Goal: Transaction & Acquisition: Purchase product/service

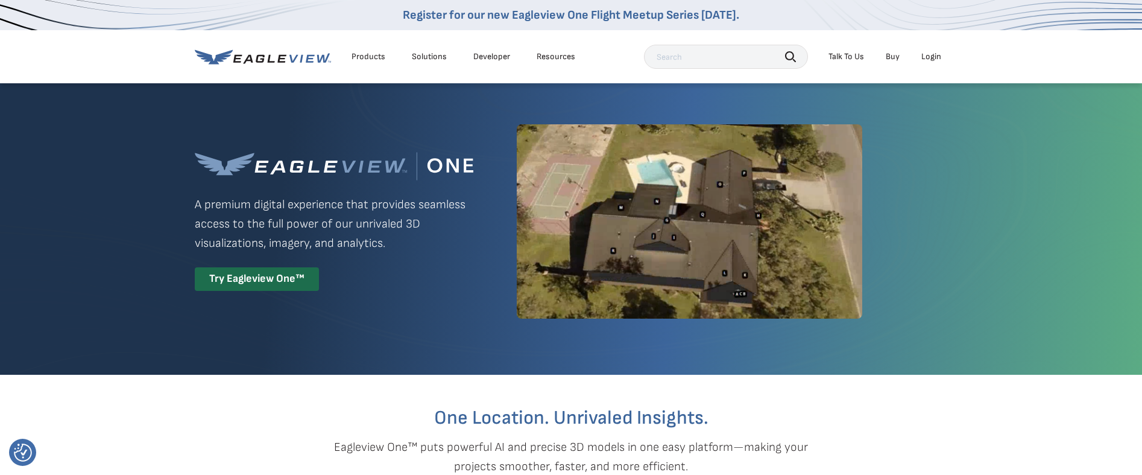
click at [931, 52] on div "Login" at bounding box center [932, 56] width 20 height 11
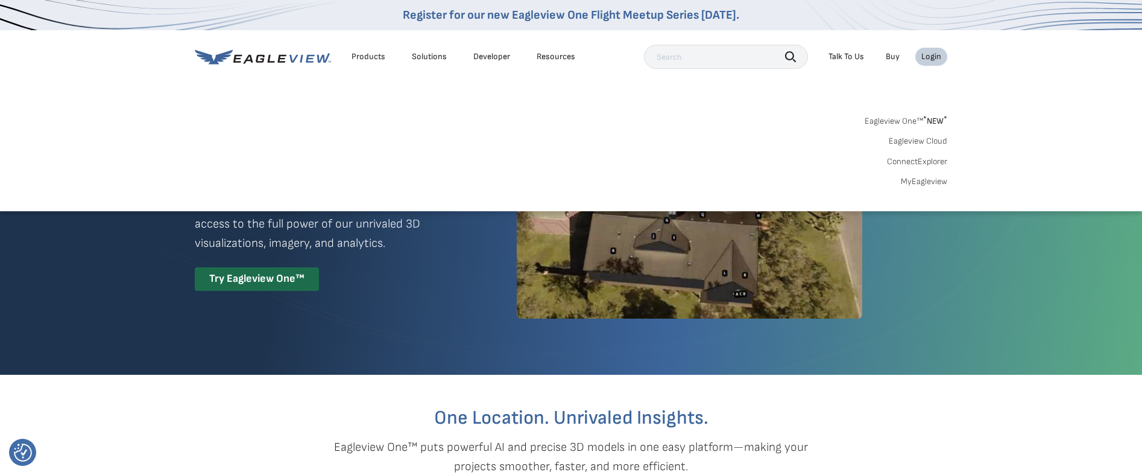
click at [936, 55] on div "Login" at bounding box center [932, 56] width 20 height 11
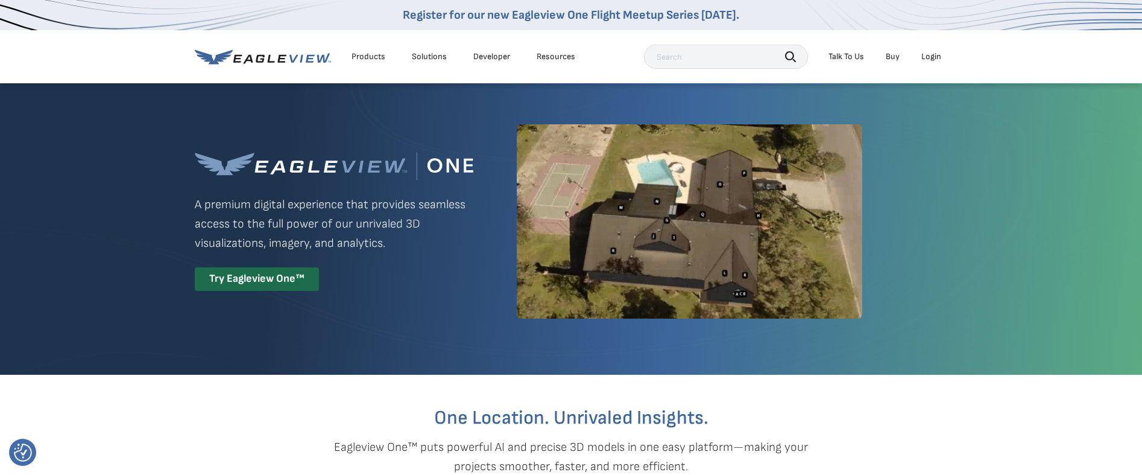
click at [936, 55] on div "Login" at bounding box center [932, 56] width 20 height 11
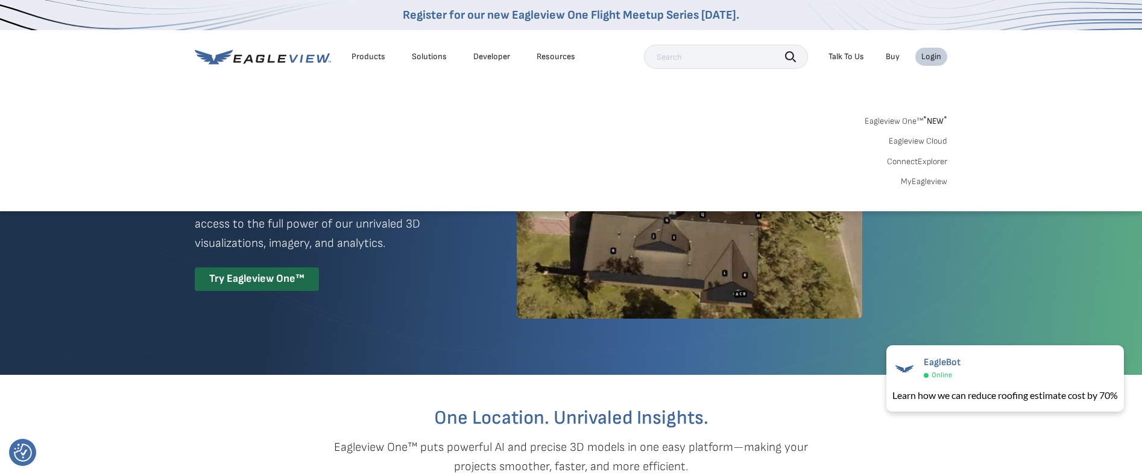
click at [923, 182] on link "MyEagleview" at bounding box center [924, 181] width 46 height 11
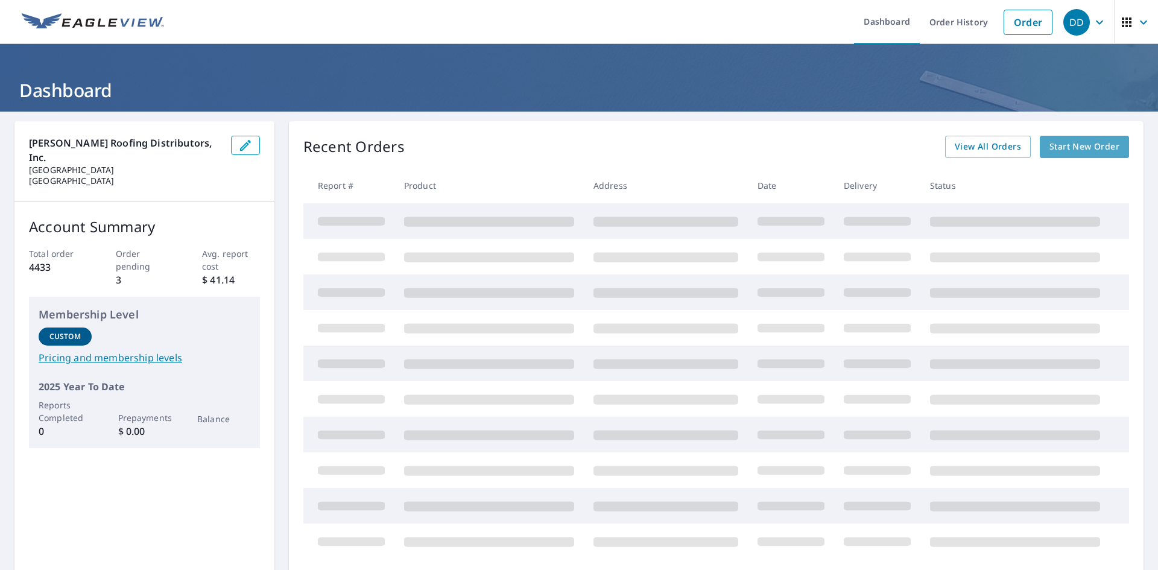
click at [1072, 145] on span "Start New Order" at bounding box center [1084, 146] width 70 height 15
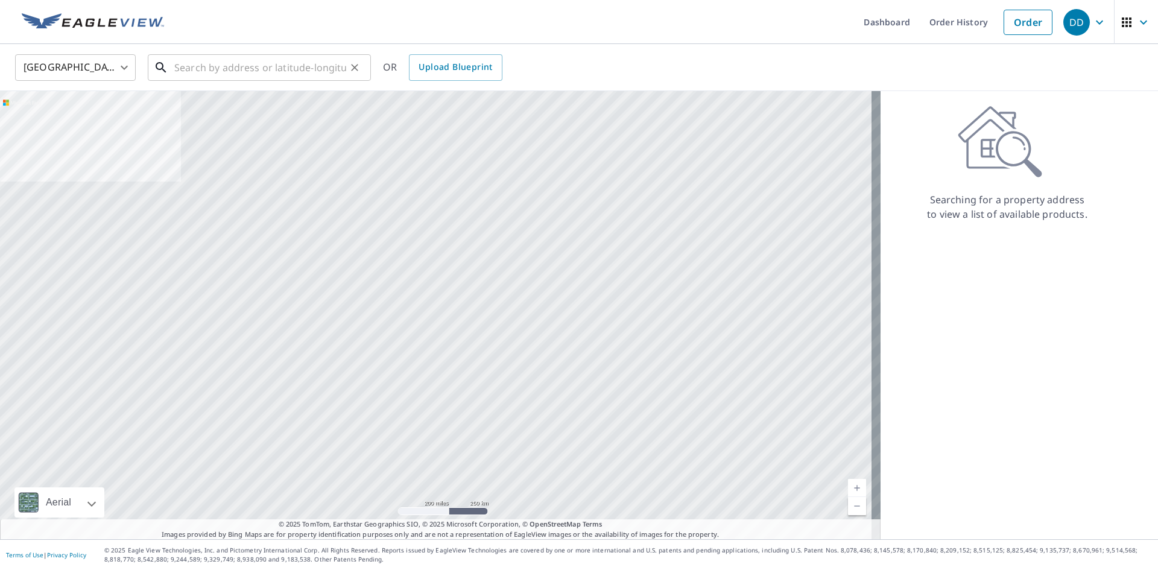
click at [213, 68] on input "text" at bounding box center [260, 68] width 172 height 34
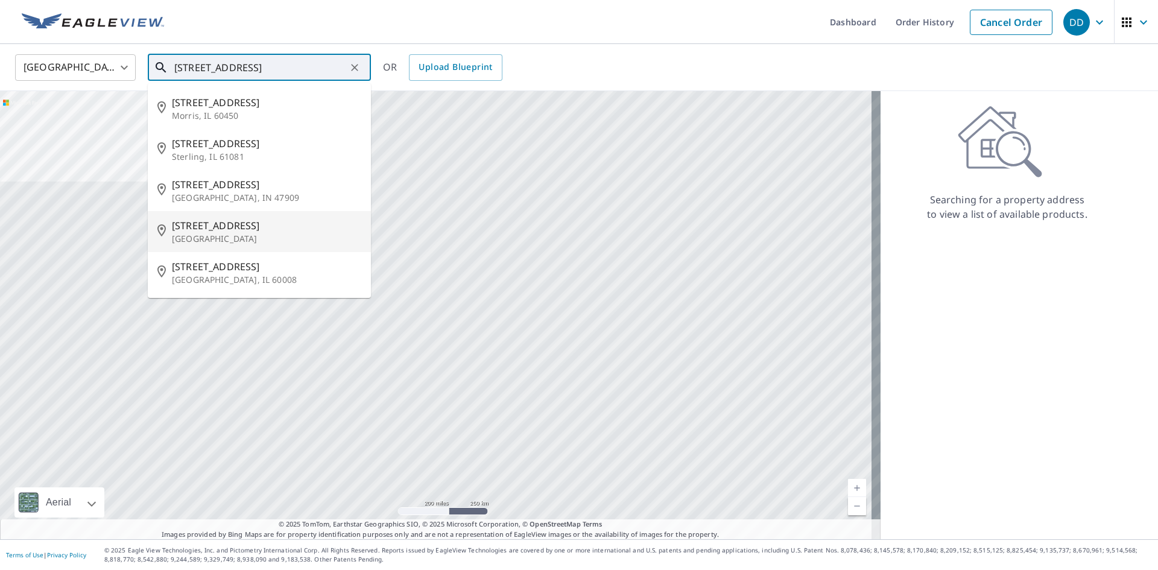
click at [213, 230] on span "[STREET_ADDRESS]" at bounding box center [266, 225] width 189 height 14
type input "[STREET_ADDRESS]"
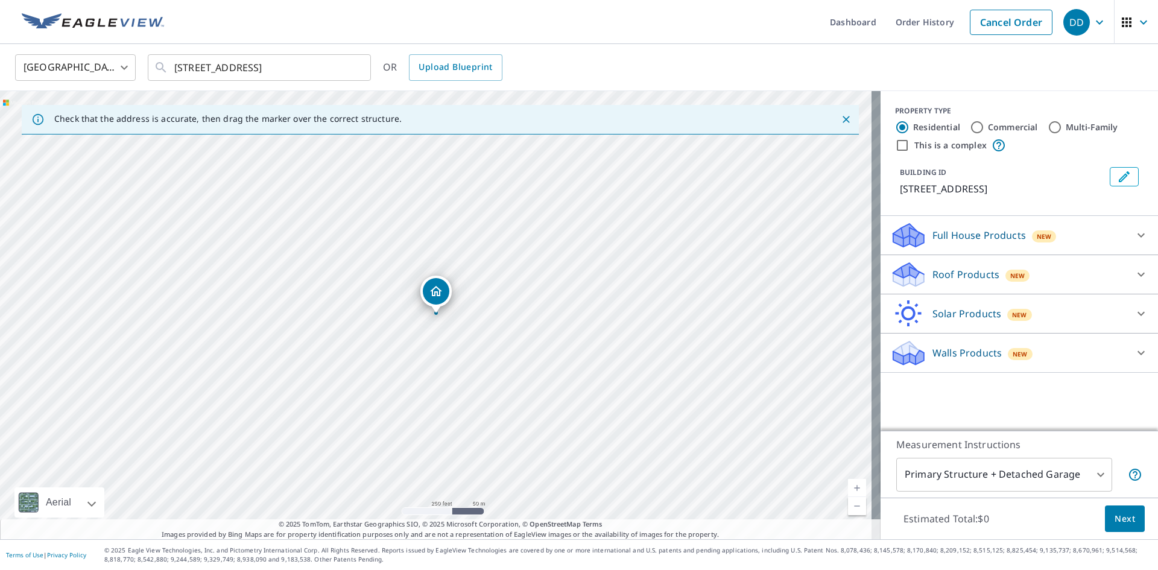
click at [964, 272] on p "Roof Products" at bounding box center [965, 274] width 67 height 14
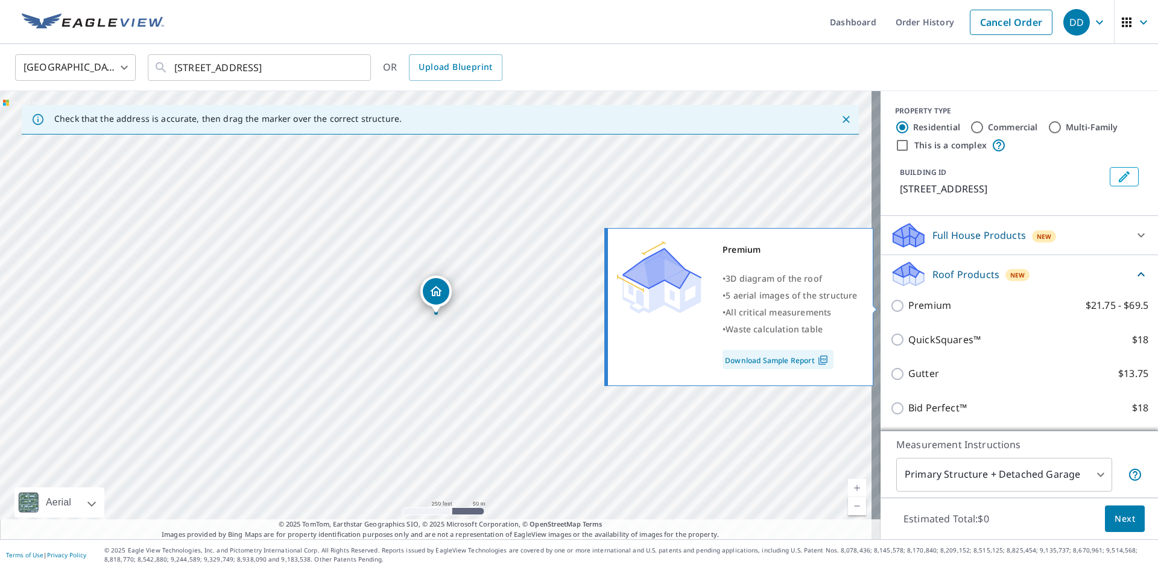
click at [945, 306] on label "Premium $21.75 - $69.5" at bounding box center [1028, 305] width 240 height 15
click at [908, 306] on input "Premium $21.75 - $69.5" at bounding box center [899, 306] width 18 height 14
checkbox input "true"
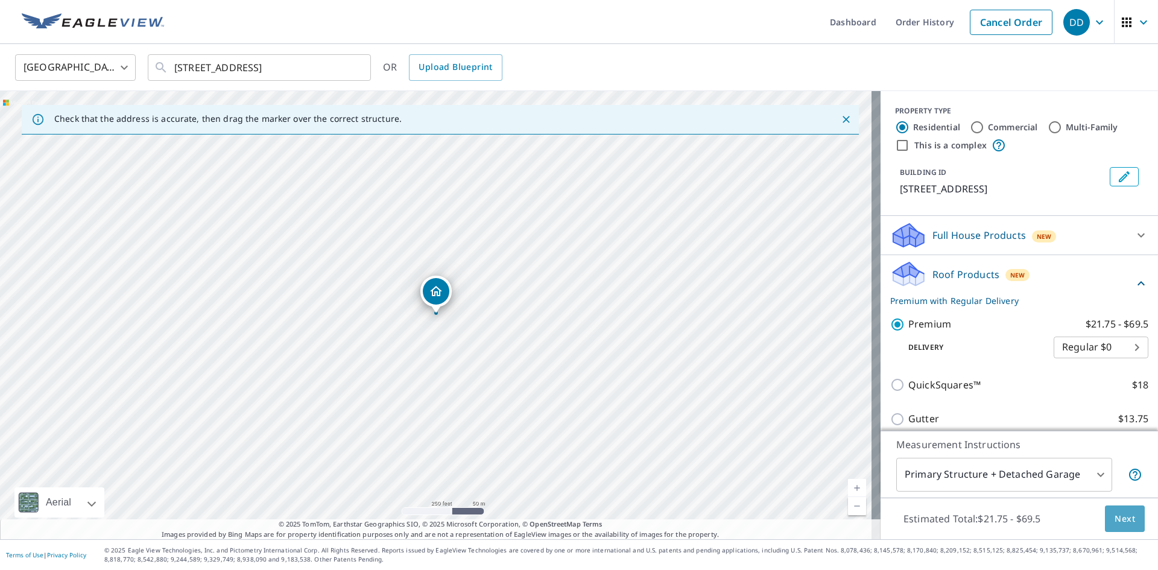
click at [1118, 514] on span "Next" at bounding box center [1125, 518] width 21 height 15
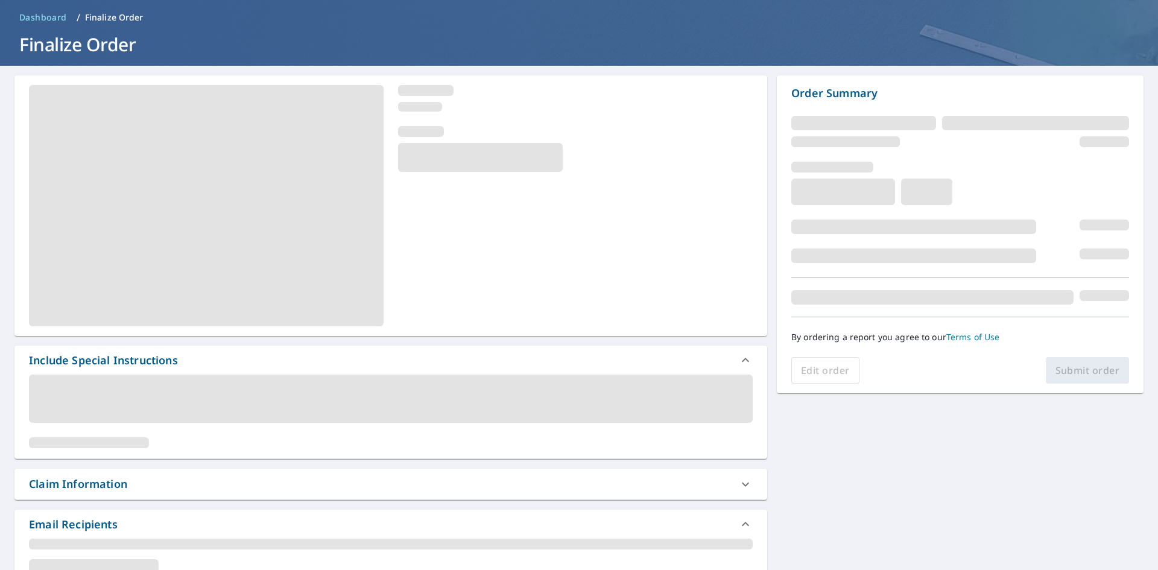
scroll to position [181, 0]
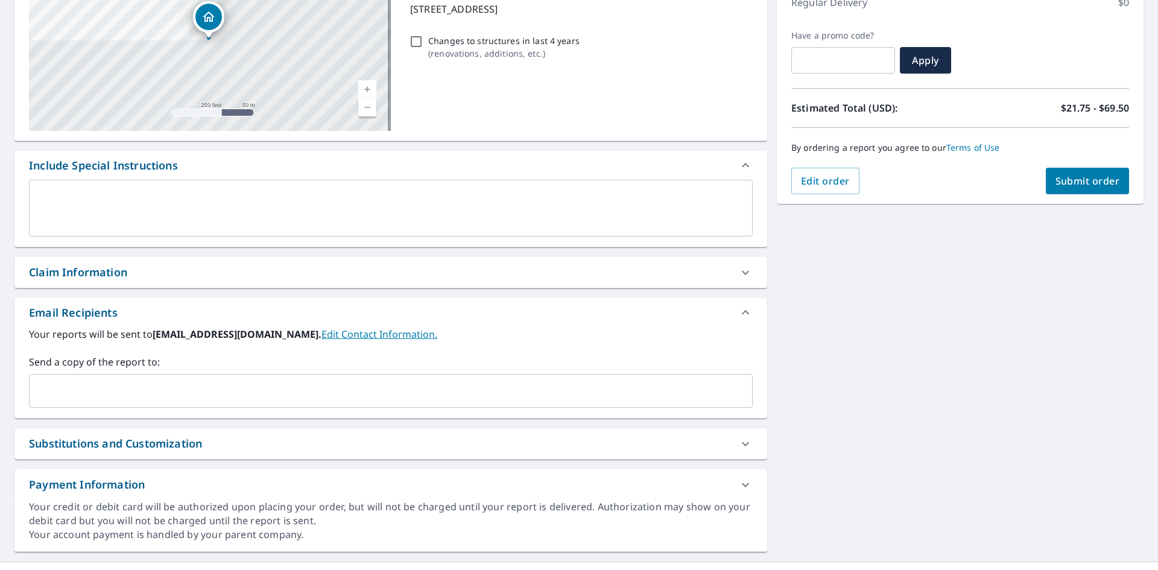
click at [55, 385] on input "text" at bounding box center [381, 390] width 695 height 23
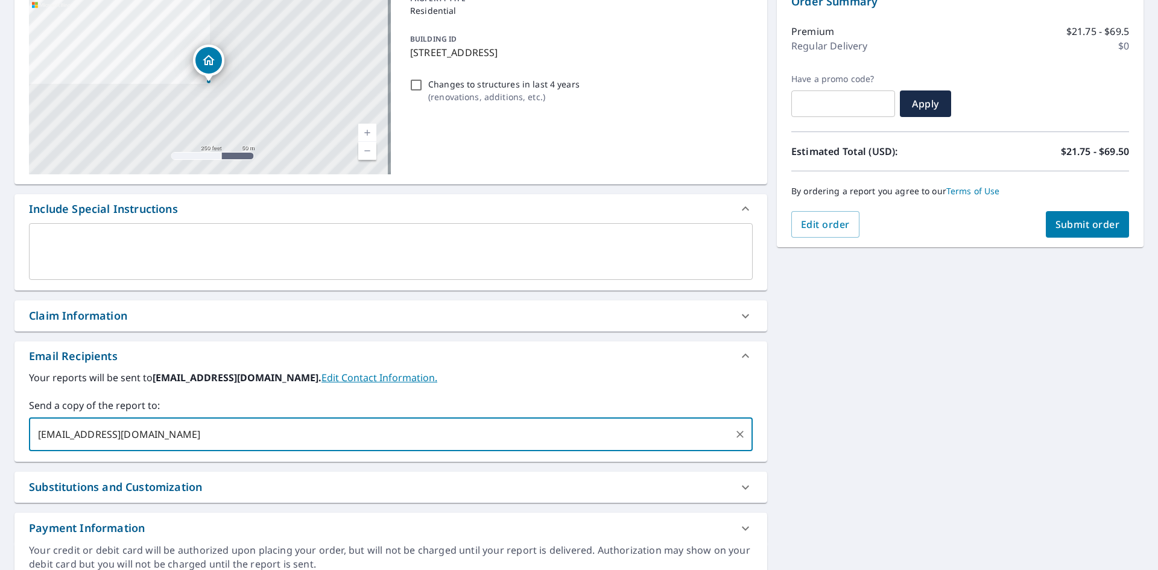
scroll to position [0, 0]
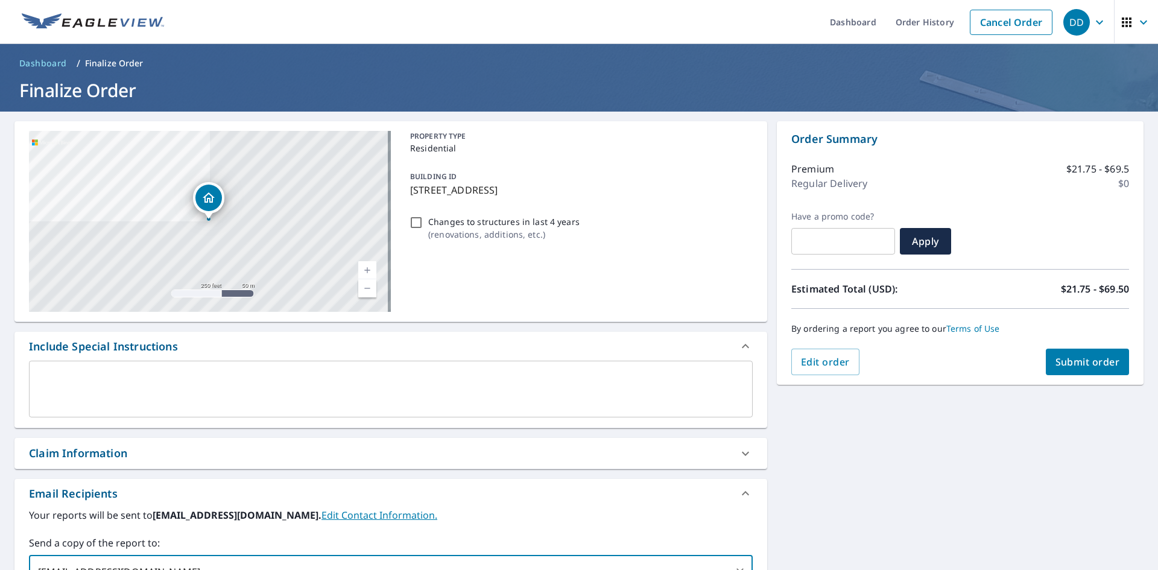
type input "[EMAIL_ADDRESS][DOMAIN_NAME]"
click at [1097, 364] on span "Submit order" at bounding box center [1087, 361] width 65 height 13
checkbox input "true"
